Goal: Task Accomplishment & Management: Use online tool/utility

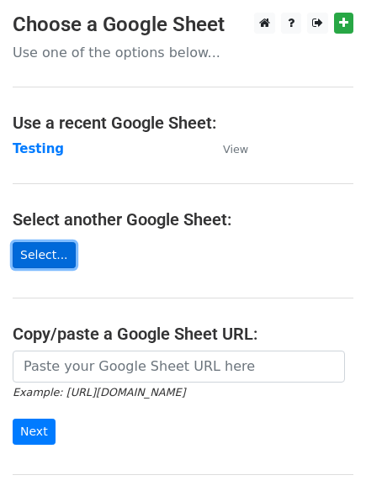
click at [41, 251] on link "Select..." at bounding box center [44, 255] width 63 height 26
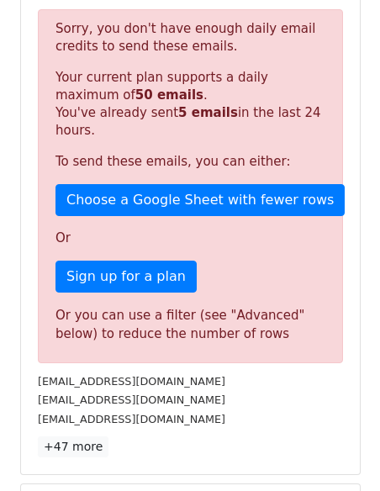
scroll to position [393, 0]
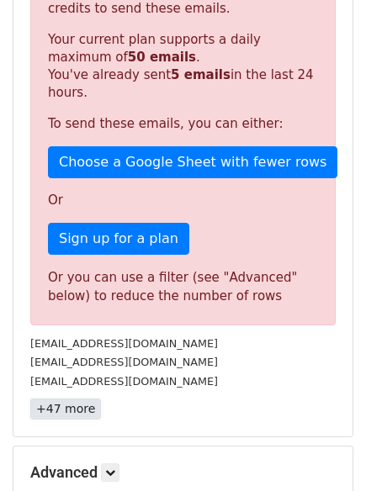
click at [66, 414] on link "+47 more" at bounding box center [65, 409] width 71 height 21
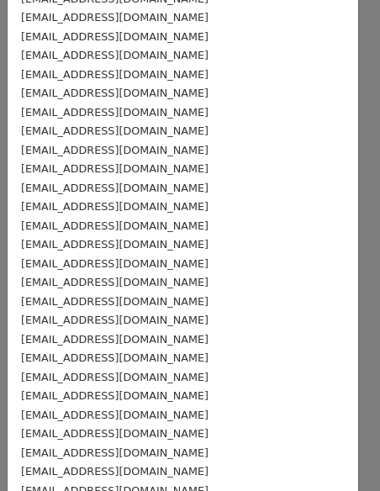
scroll to position [607, 0]
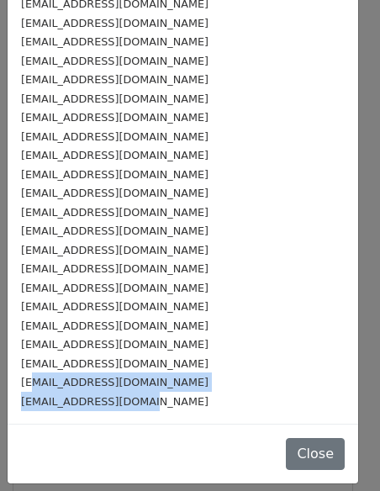
drag, startPoint x: 150, startPoint y: 404, endPoint x: 31, endPoint y: 380, distance: 120.9
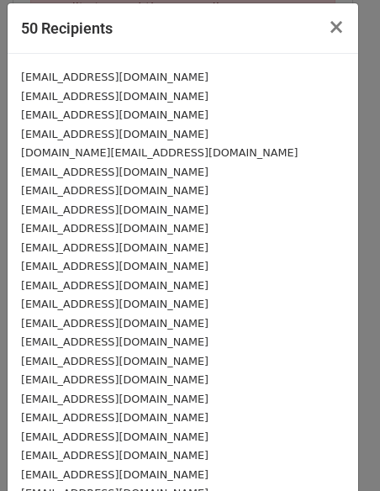
scroll to position [0, 0]
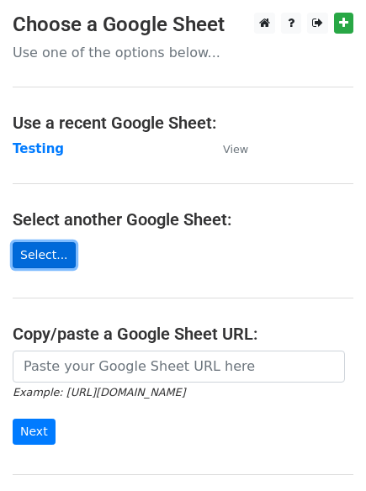
click at [40, 250] on link "Select..." at bounding box center [44, 255] width 63 height 26
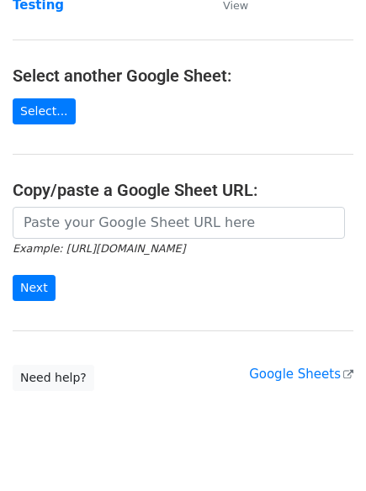
scroll to position [178, 0]
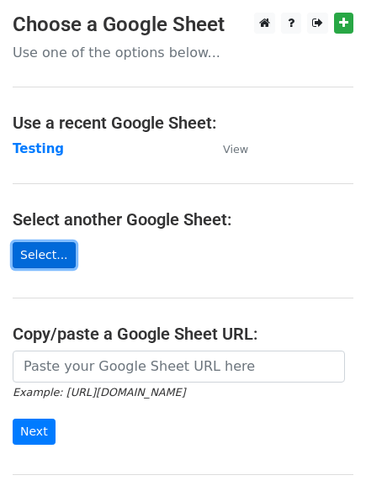
click at [52, 260] on link "Select..." at bounding box center [44, 255] width 63 height 26
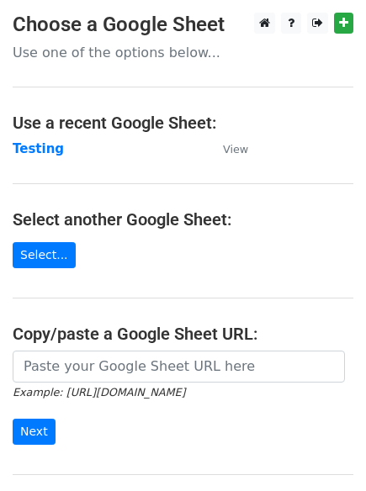
scroll to position [178, 0]
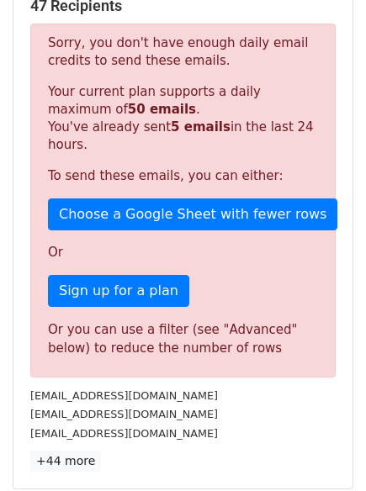
scroll to position [200, 0]
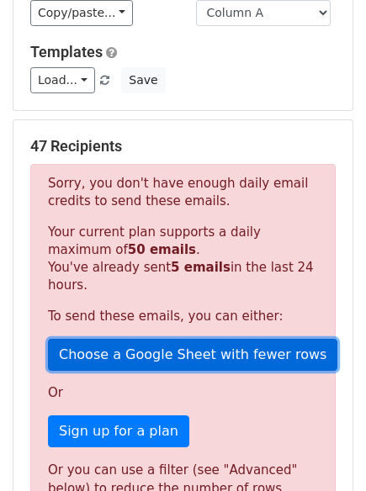
click at [140, 355] on link "Choose a Google Sheet with fewer rows" at bounding box center [192, 355] width 289 height 32
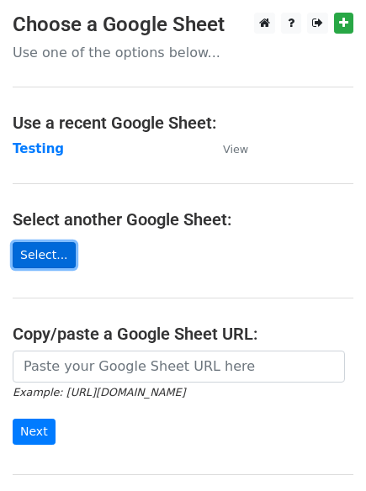
click at [50, 267] on link "Select..." at bounding box center [44, 255] width 63 height 26
click at [33, 263] on link "Select..." at bounding box center [44, 255] width 63 height 26
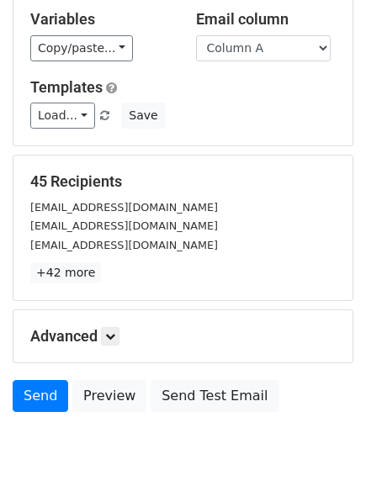
scroll to position [33, 0]
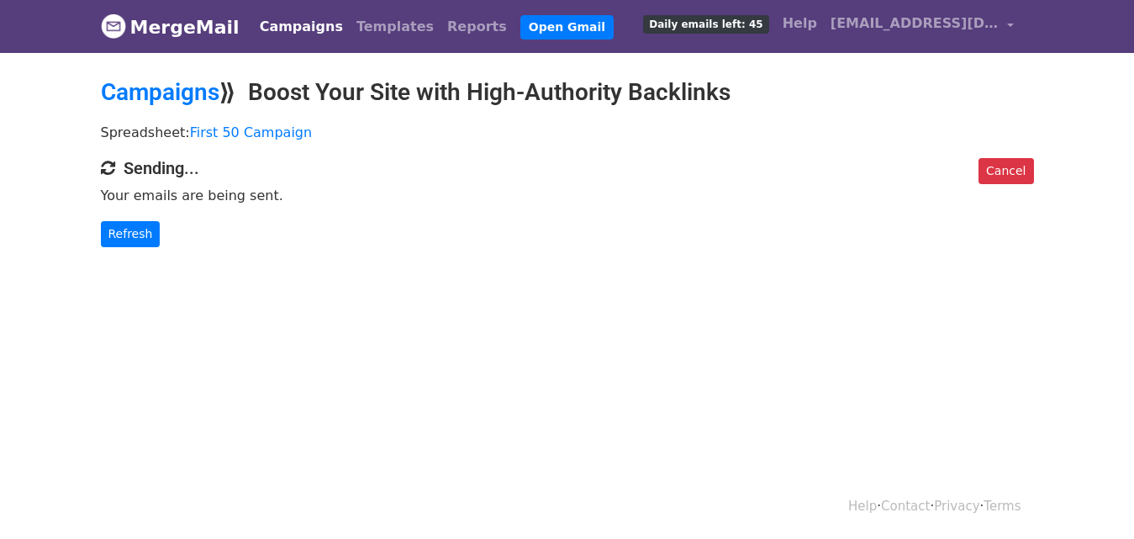
scroll to position [3, 0]
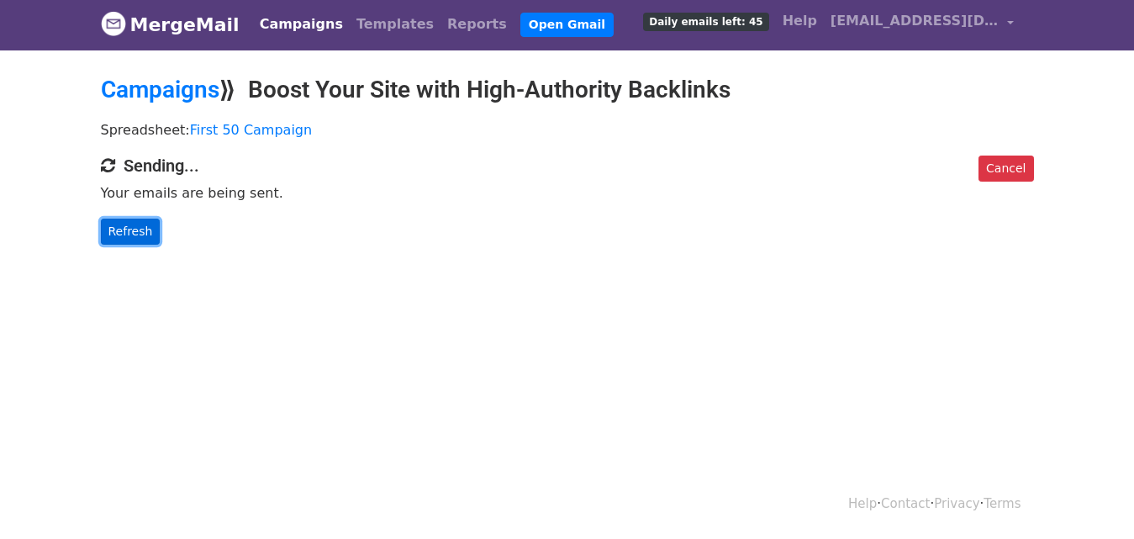
click at [147, 229] on link "Refresh" at bounding box center [131, 232] width 60 height 26
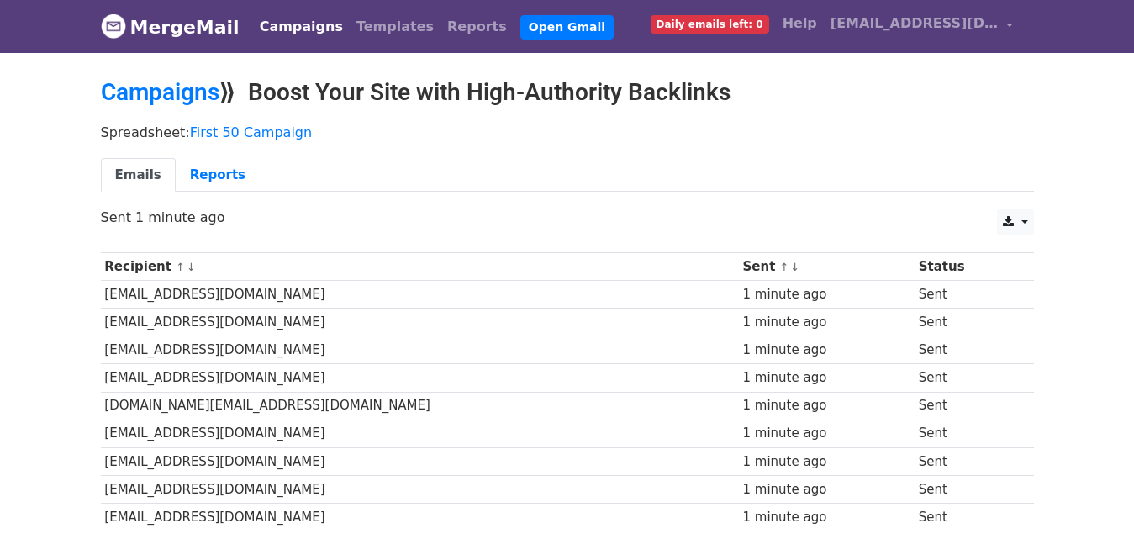
click at [920, 269] on th "Status" at bounding box center [966, 267] width 103 height 28
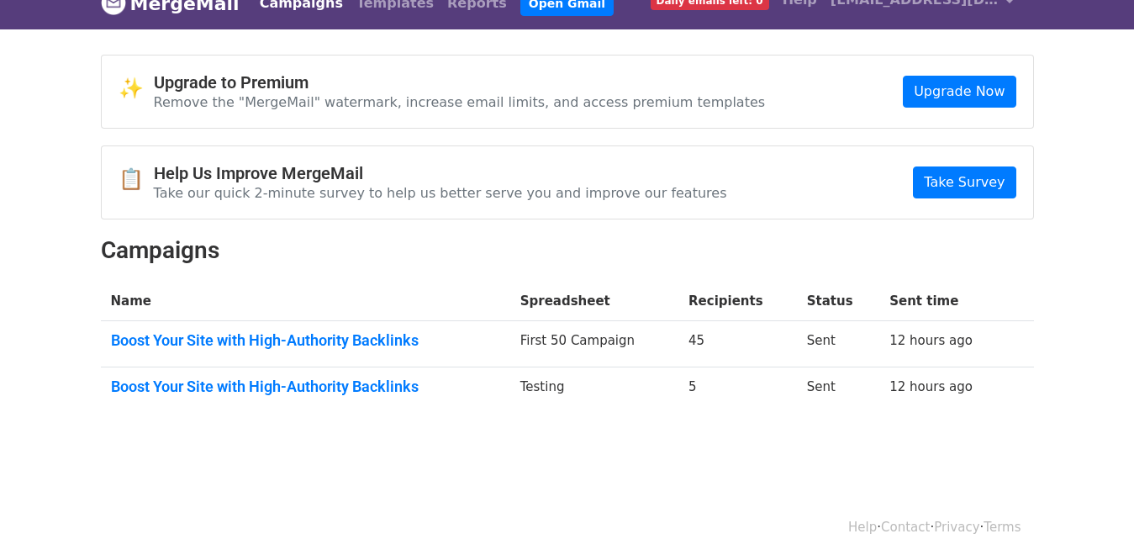
scroll to position [46, 0]
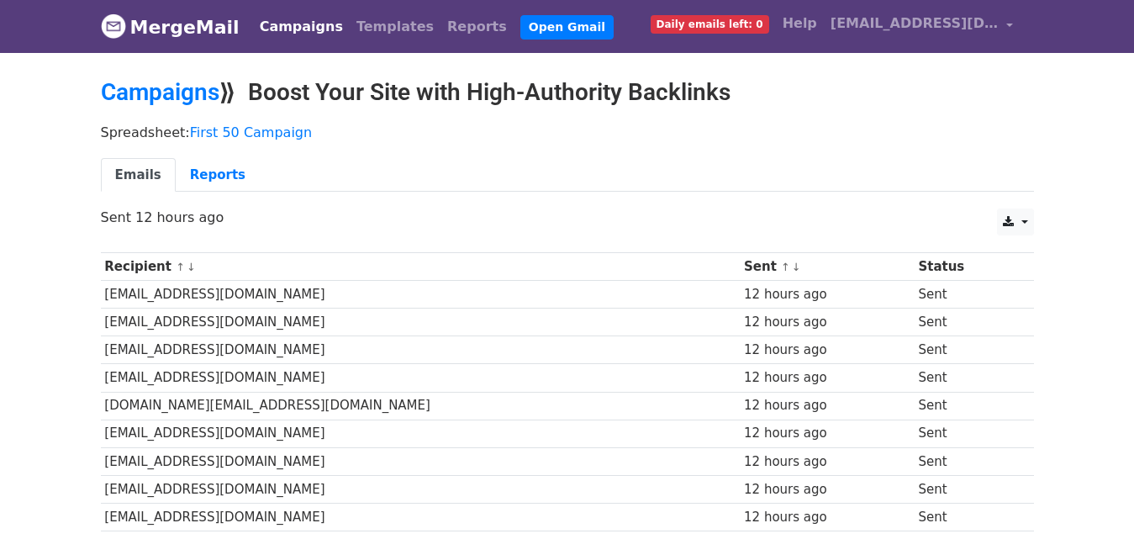
click at [744, 296] on div "12 hours ago" at bounding box center [827, 294] width 166 height 19
click at [1017, 214] on link at bounding box center [1015, 222] width 36 height 27
click at [1014, 214] on link at bounding box center [1015, 222] width 36 height 27
click at [199, 174] on link "Reports" at bounding box center [218, 175] width 84 height 34
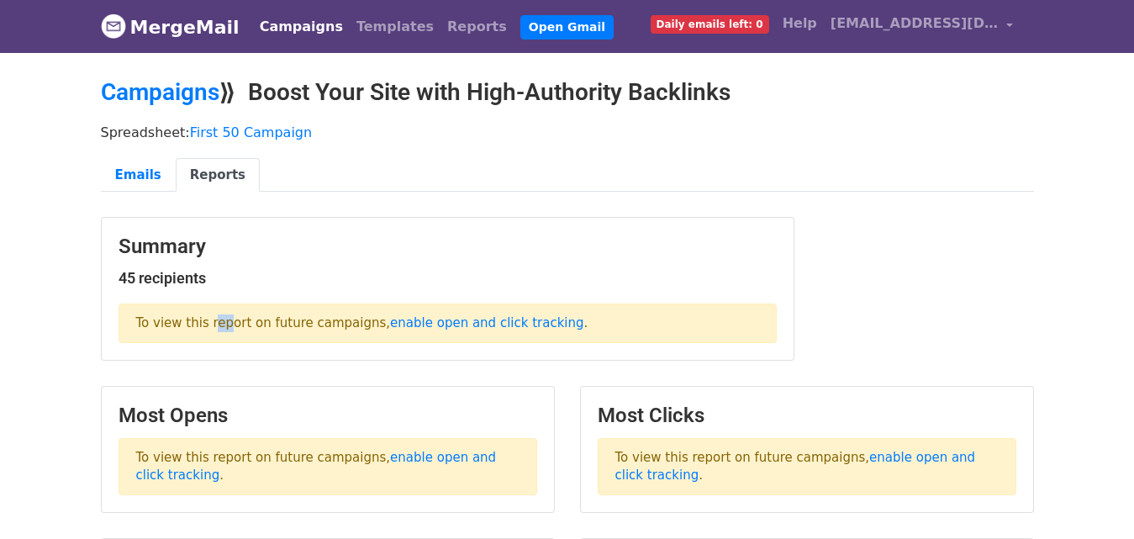
drag, startPoint x: 203, startPoint y: 324, endPoint x: 219, endPoint y: 321, distance: 15.3
click at [214, 324] on p "To view this report on future campaigns, enable open and click tracking ." at bounding box center [448, 324] width 658 height 40
click at [436, 235] on h3 "Summary" at bounding box center [448, 247] width 658 height 24
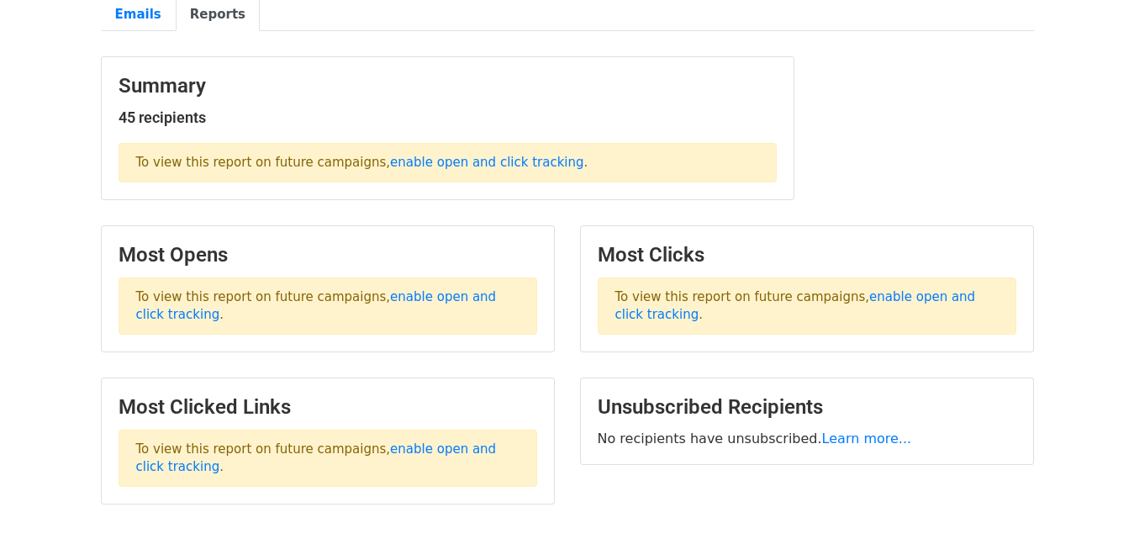
scroll to position [196, 0]
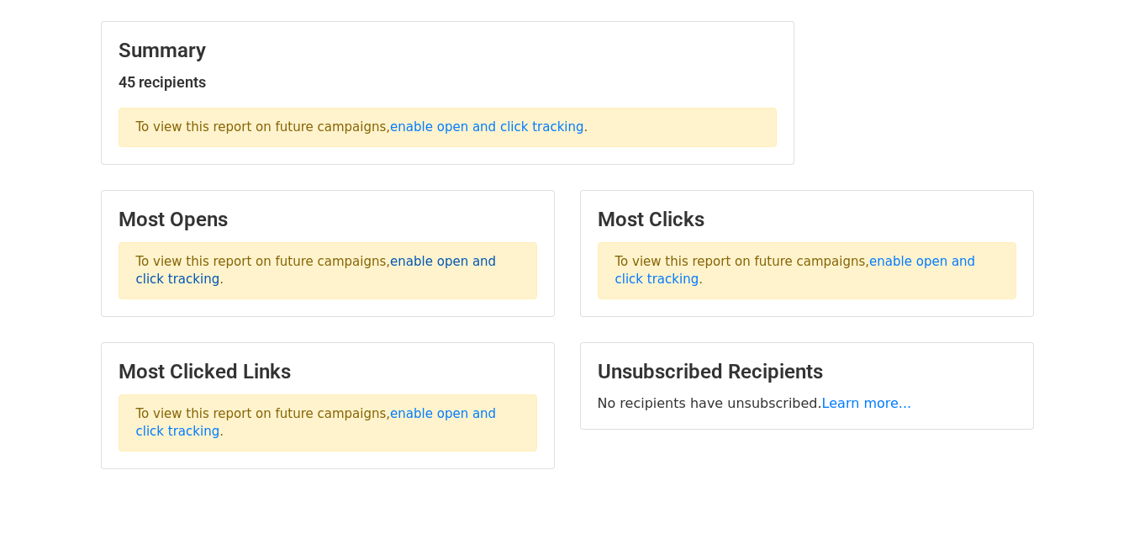
click at [396, 263] on link "enable open and click tracking" at bounding box center [316, 270] width 361 height 33
